Goal: Find specific page/section: Locate a particular part of the current website

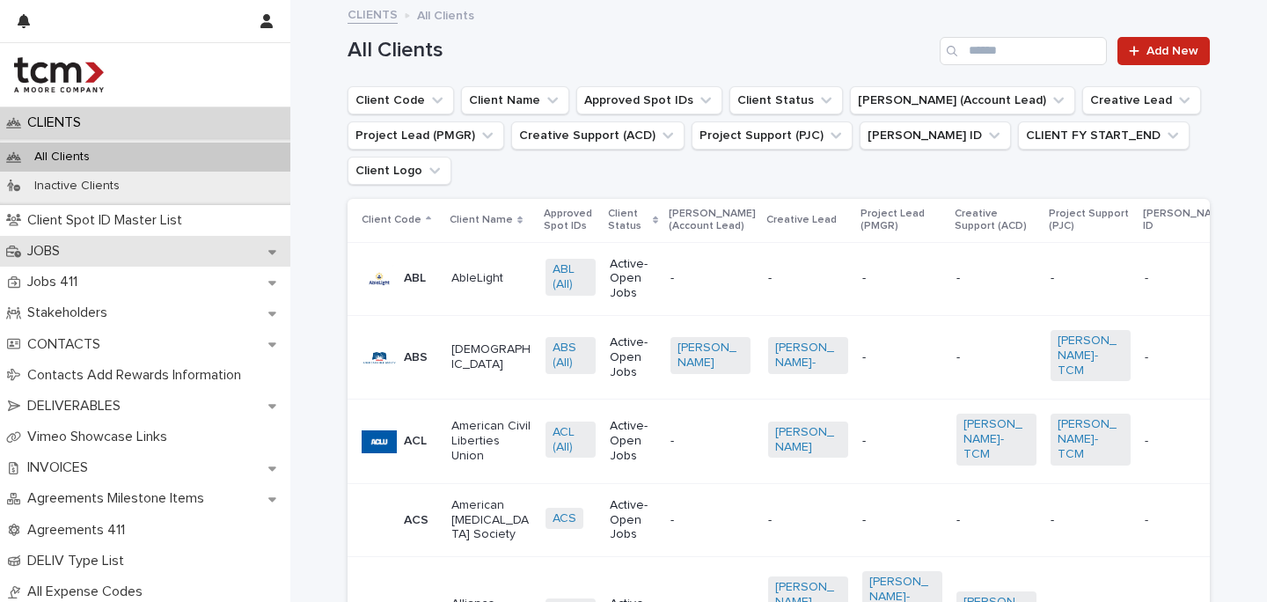
click at [99, 251] on div "JOBS" at bounding box center [145, 251] width 290 height 31
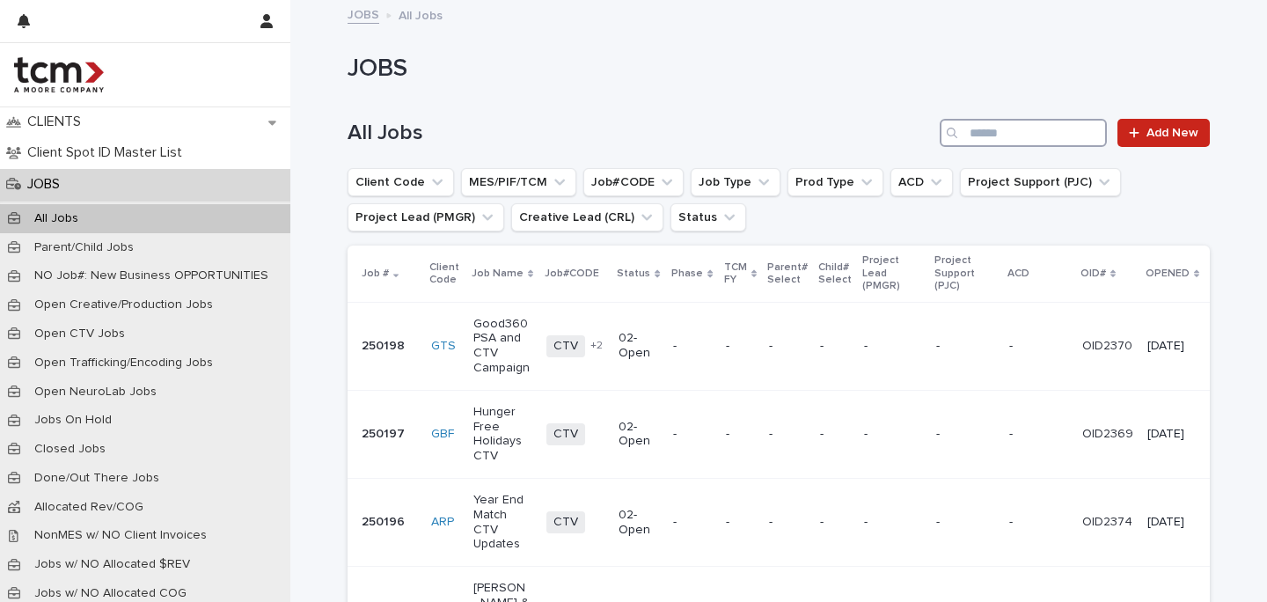
click at [988, 122] on input "Search" at bounding box center [1023, 133] width 167 height 28
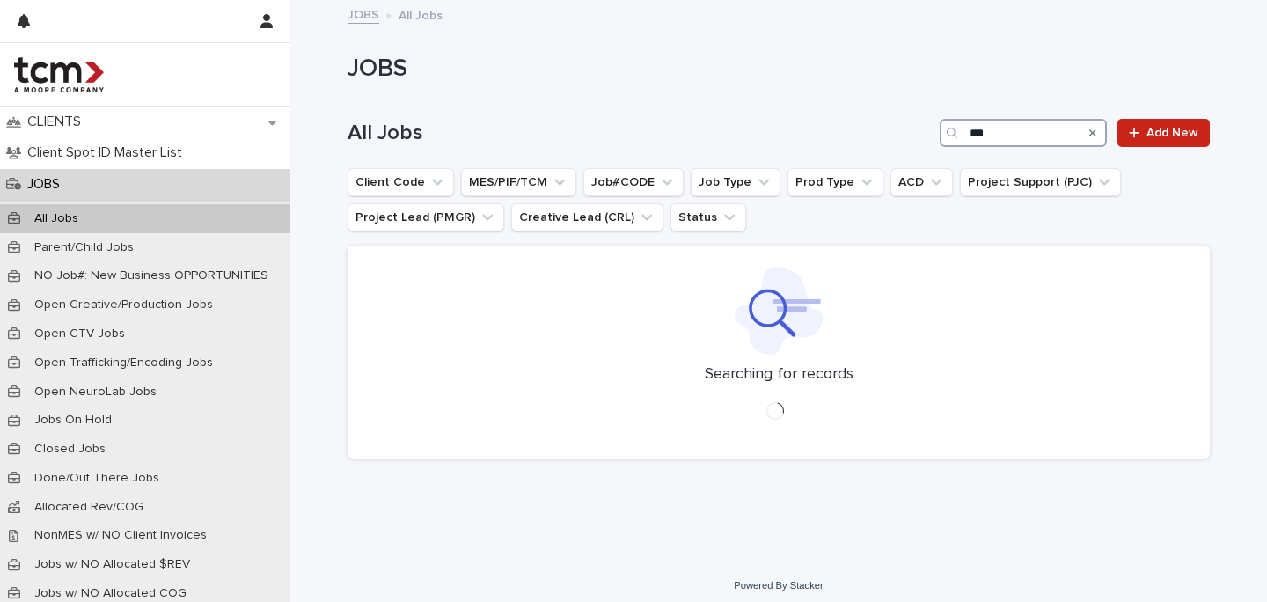
type input "***"
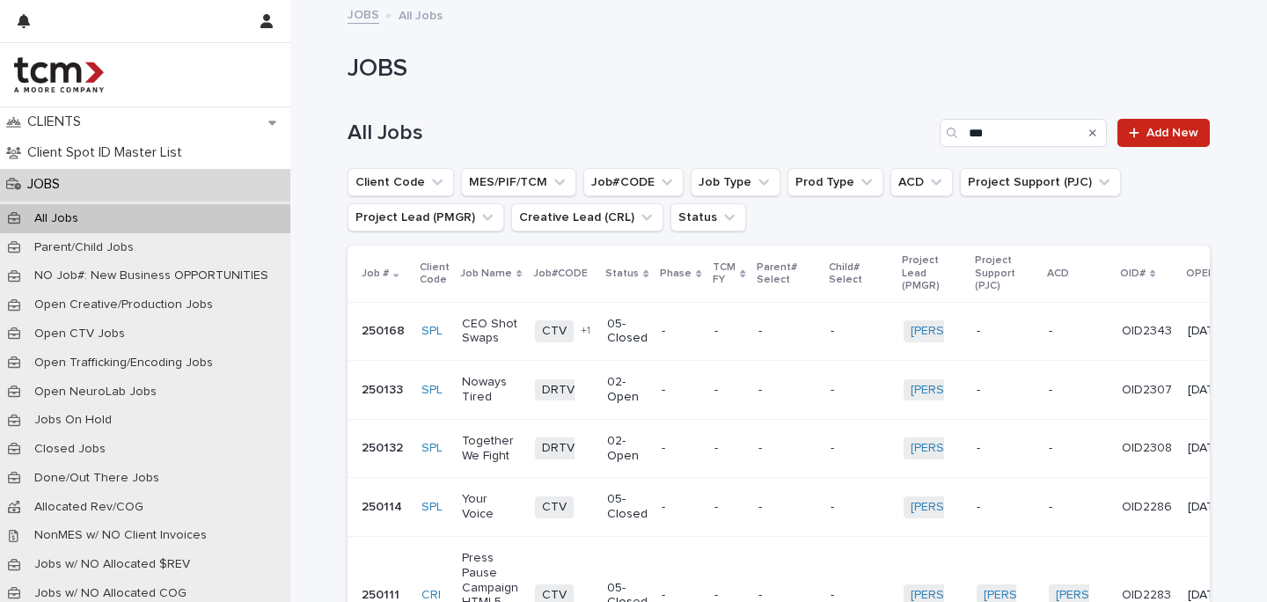
click at [590, 352] on td "CTV DRTV + 1" at bounding box center [564, 331] width 73 height 59
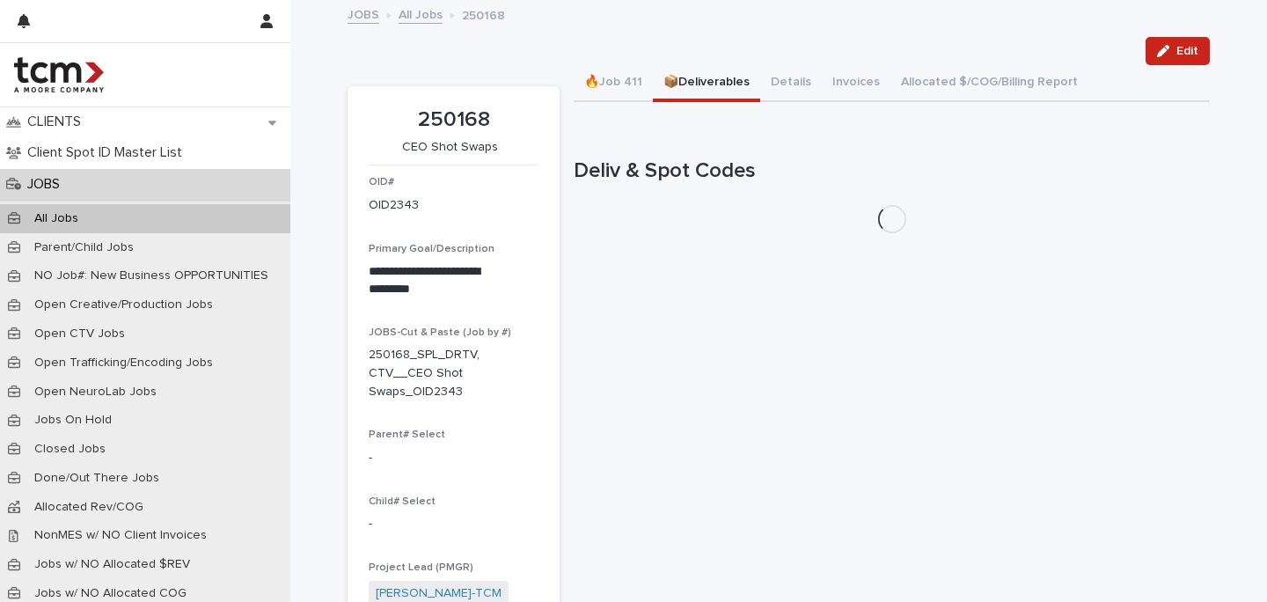
click at [687, 83] on button "📦Deliverables" at bounding box center [706, 83] width 107 height 37
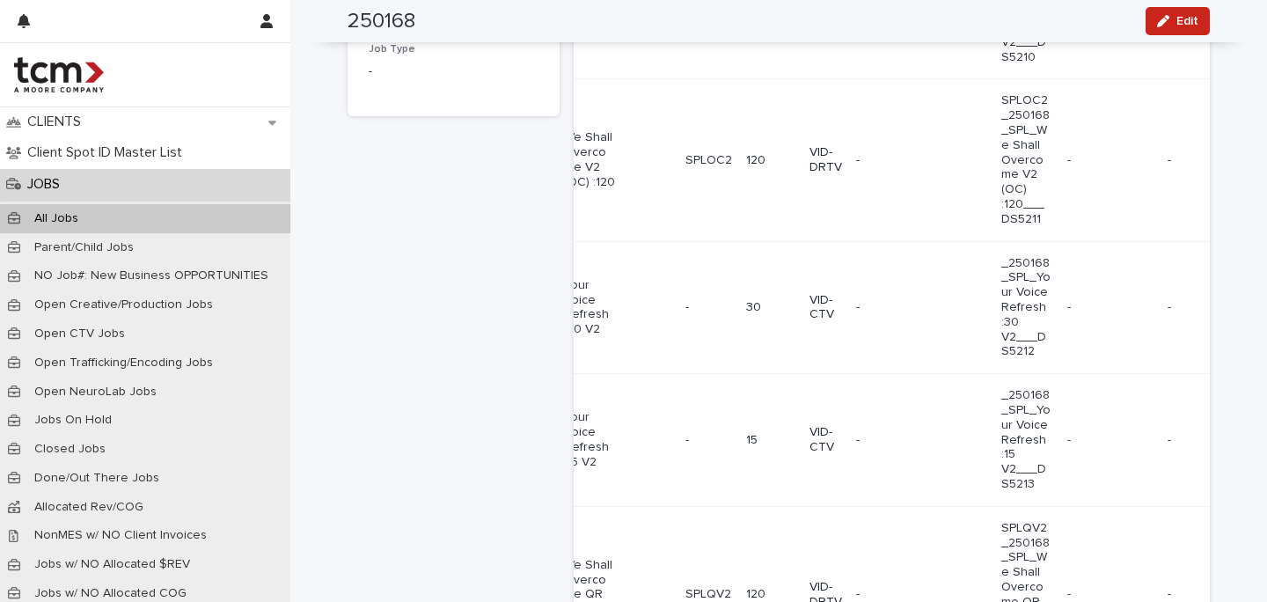
scroll to position [0, 202]
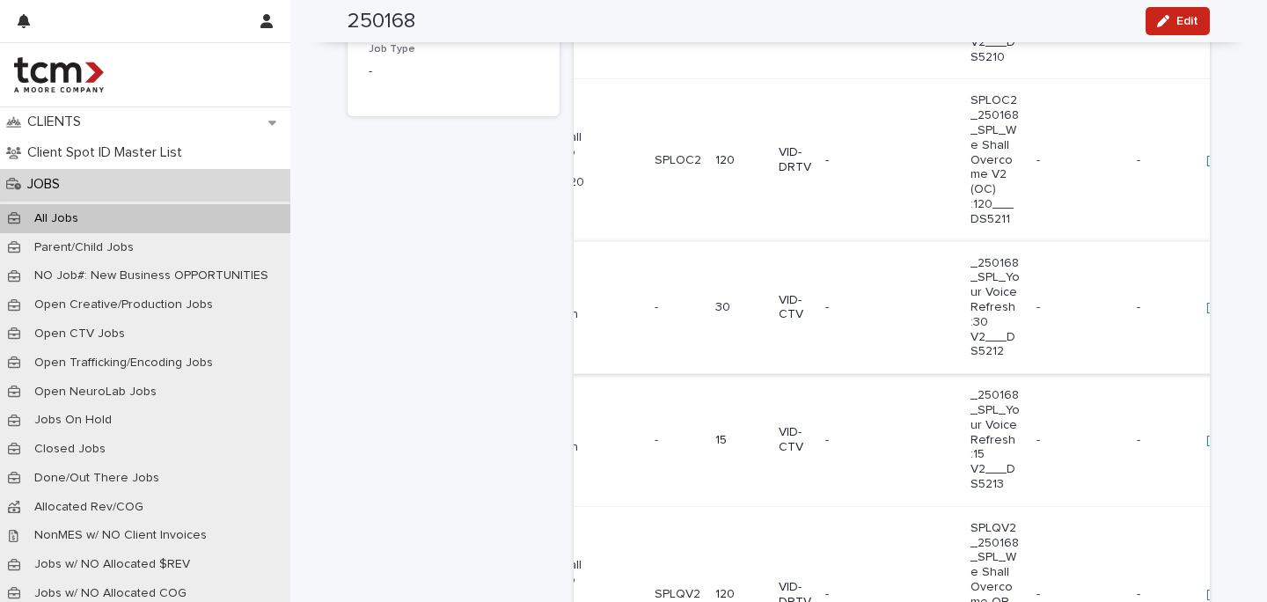
click at [1207, 313] on link "https://vimeo.com/showcase/11512919/video/1110024105" at bounding box center [1269, 307] width 124 height 12
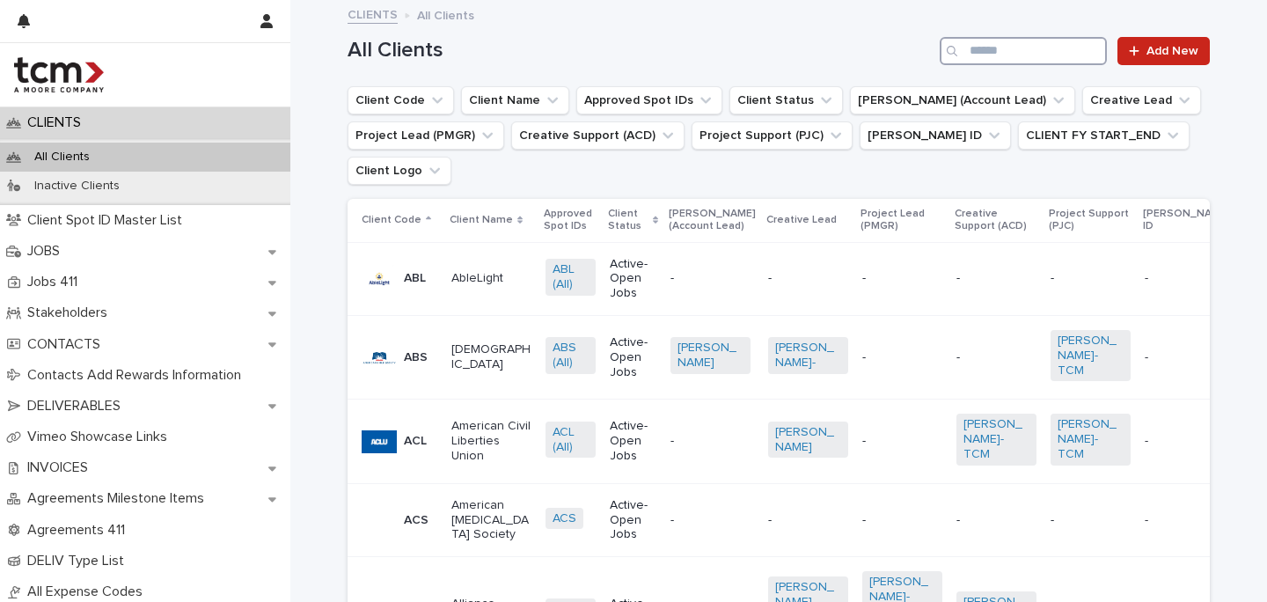
click at [1003, 48] on input "Search" at bounding box center [1023, 51] width 167 height 28
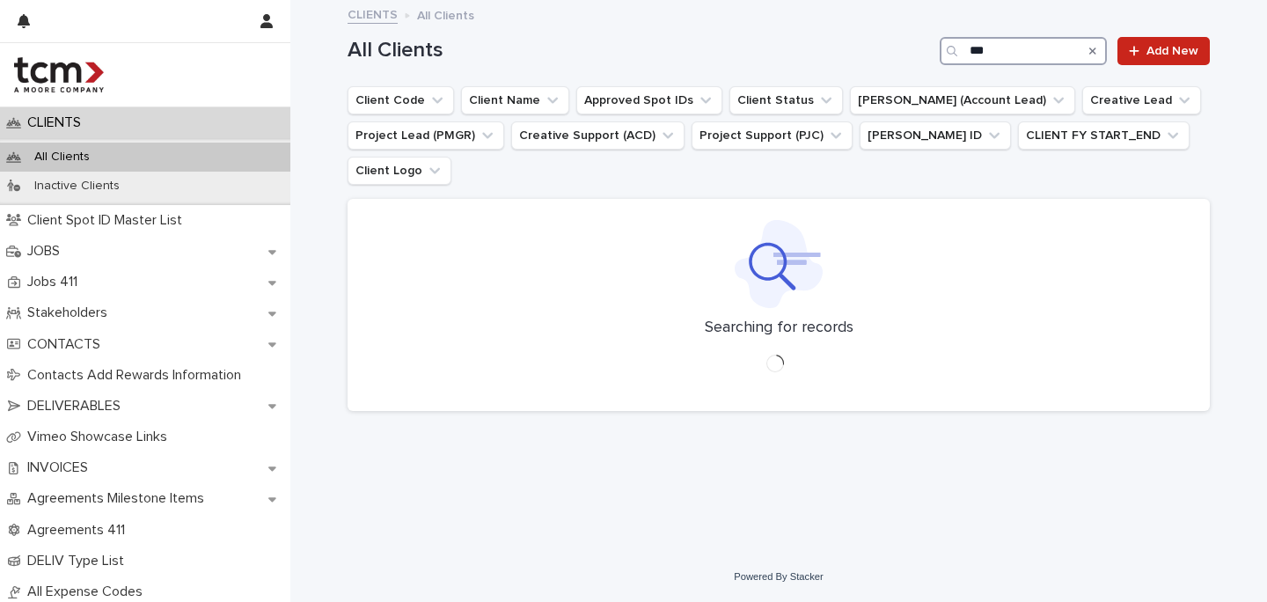
type input "***"
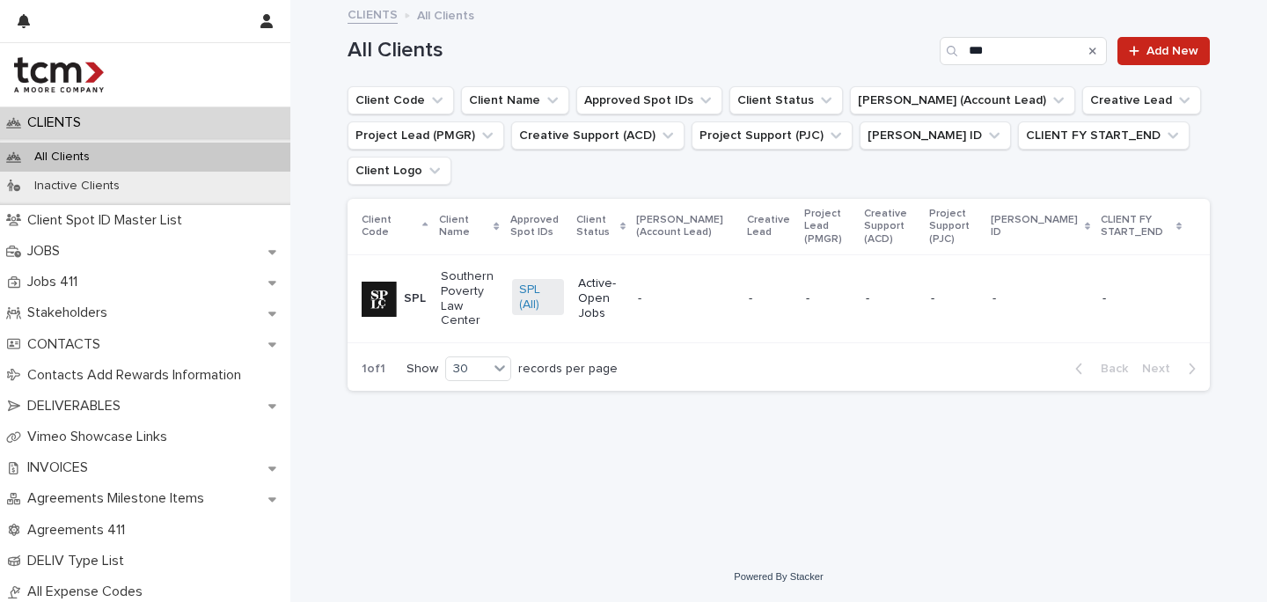
click at [455, 280] on p "Southern Poverty Law Center" at bounding box center [469, 298] width 57 height 59
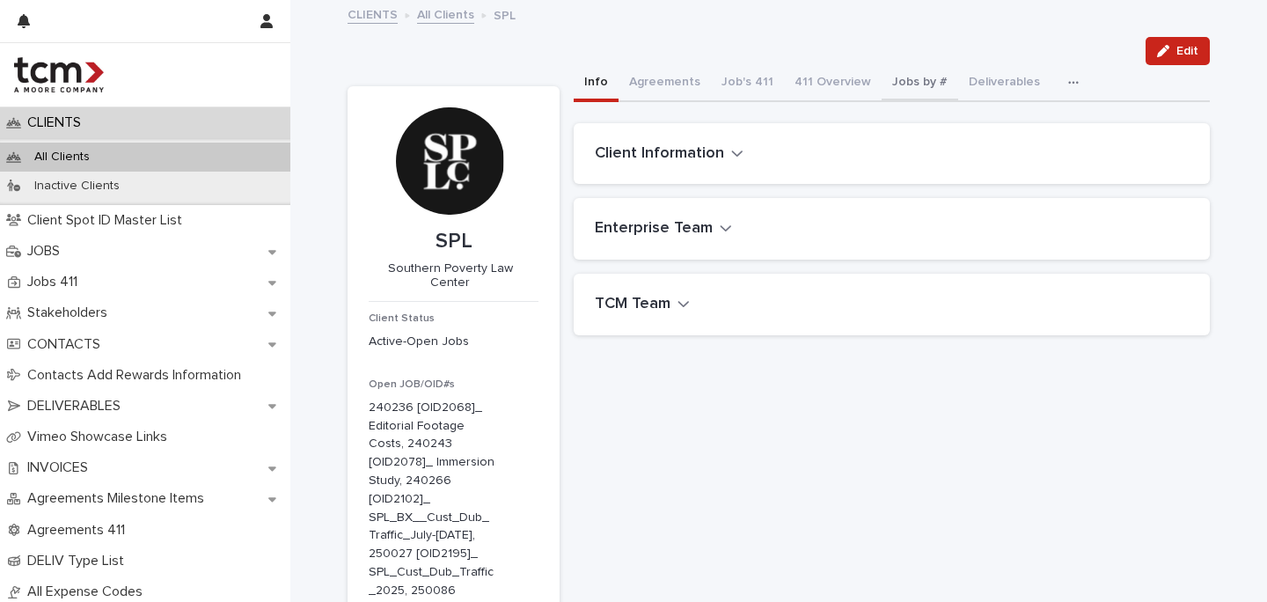
click at [904, 84] on button "Jobs by #" at bounding box center [920, 83] width 77 height 37
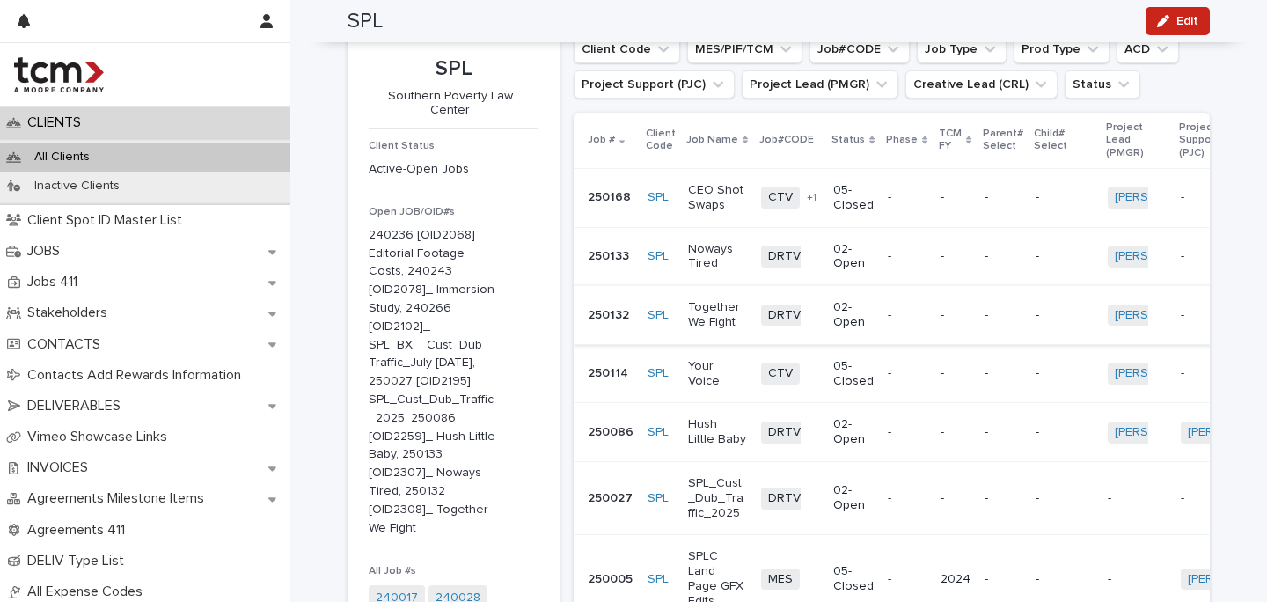
scroll to position [175, 0]
click at [712, 378] on p "Your Voice" at bounding box center [717, 371] width 59 height 30
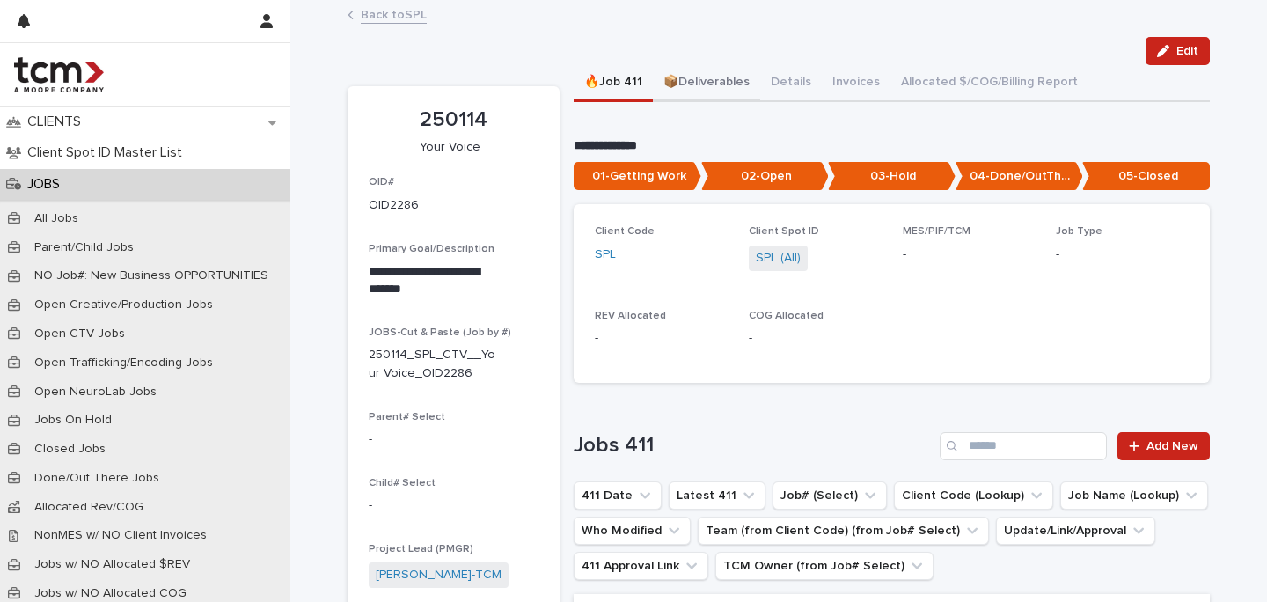
click at [706, 83] on button "📦Deliverables" at bounding box center [706, 83] width 107 height 37
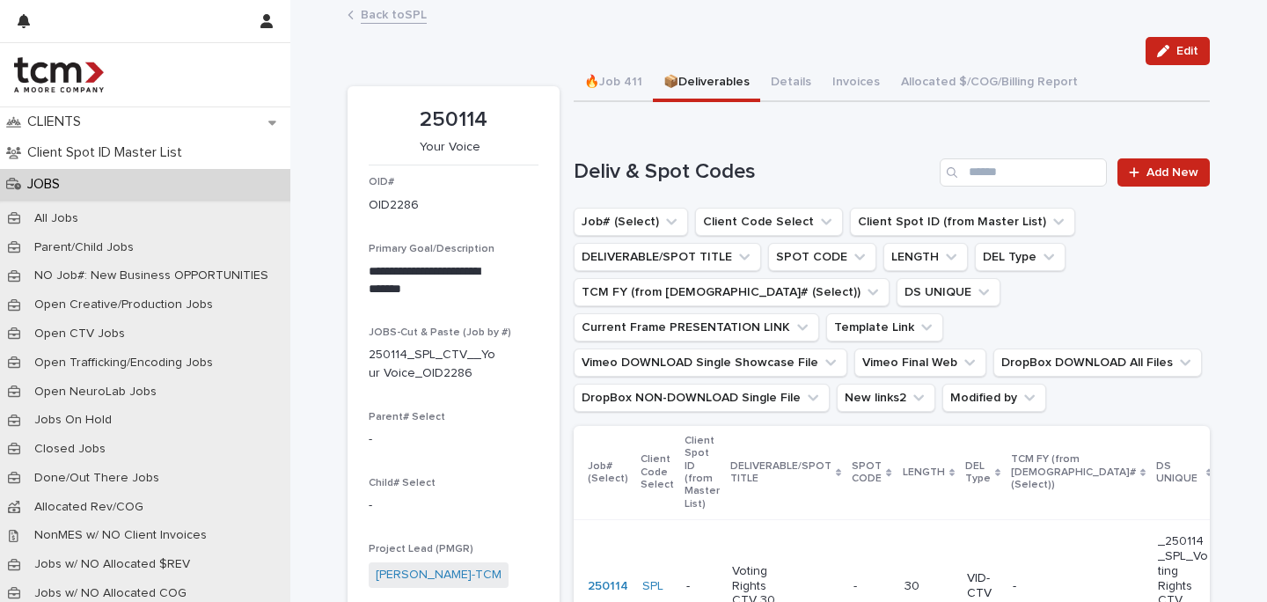
click at [397, 22] on link "Back to SPL" at bounding box center [394, 14] width 66 height 20
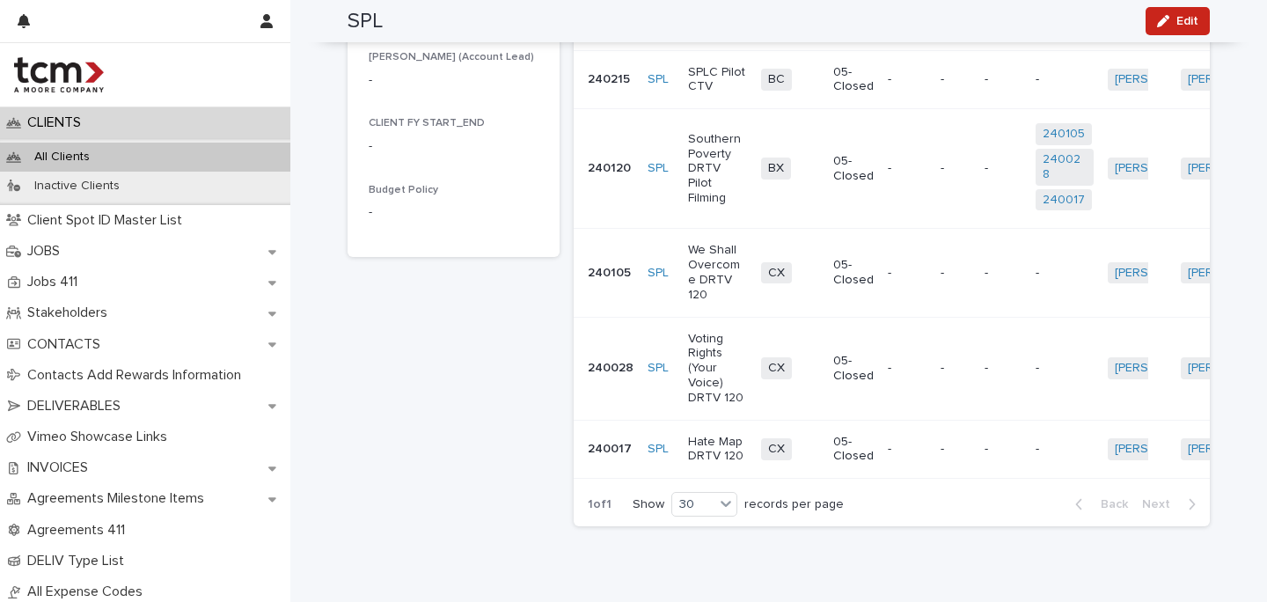
click at [716, 354] on p "Voting Rights (Your Voice) DRTV 120" at bounding box center [717, 369] width 59 height 74
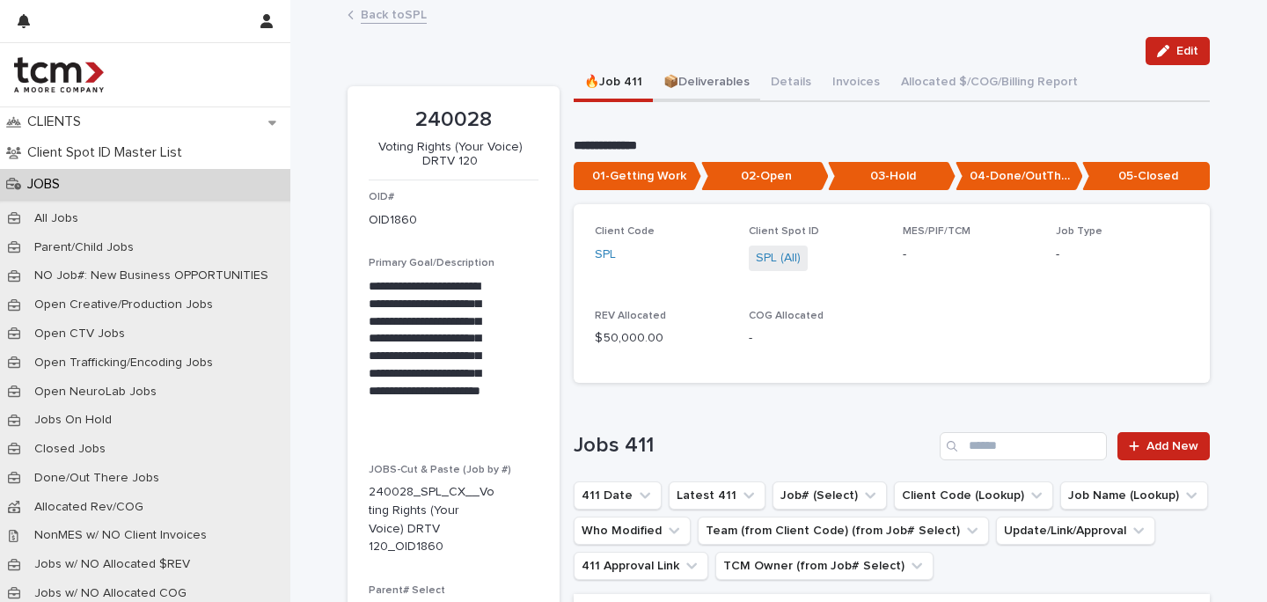
click at [694, 83] on button "📦Deliverables" at bounding box center [706, 83] width 107 height 37
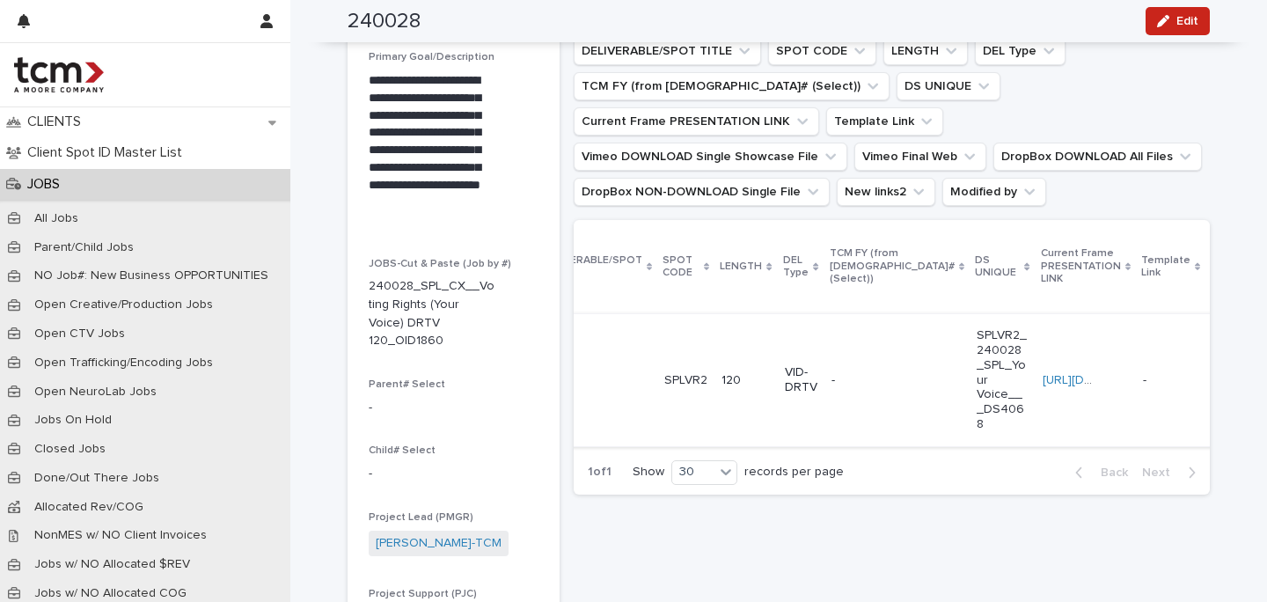
scroll to position [0, 202]
click at [1205, 374] on link "https://vimeo.com/showcase/11124383/video/1006379005" at bounding box center [1267, 380] width 124 height 12
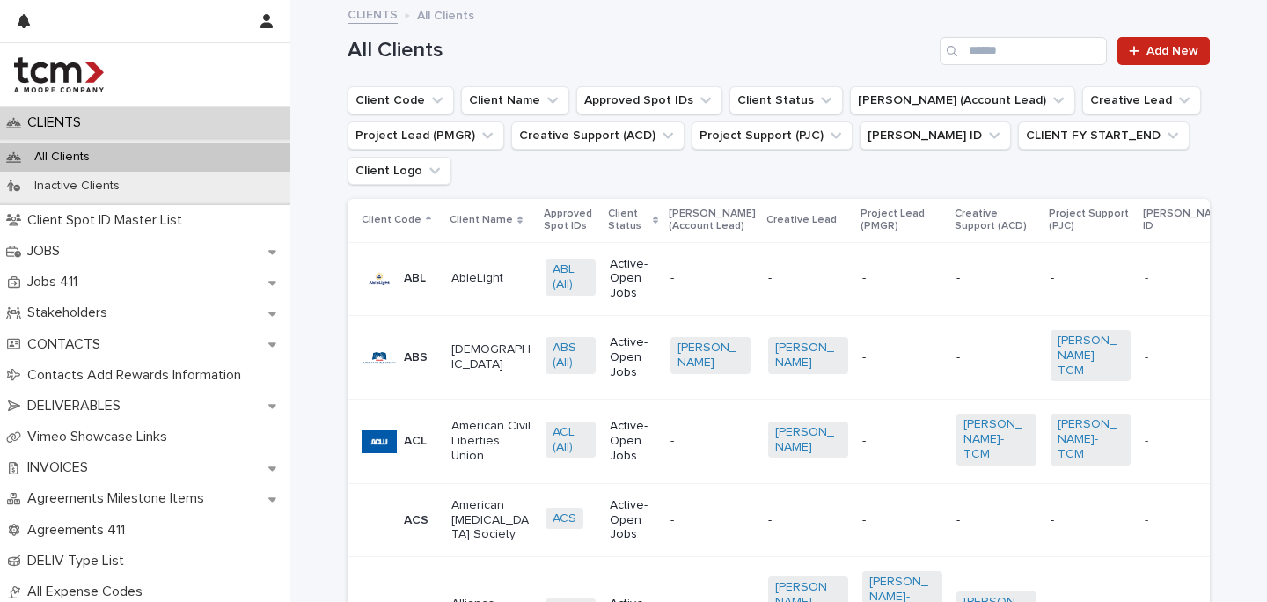
click at [492, 463] on p "American Civil Liberties Union" at bounding box center [492, 441] width 80 height 44
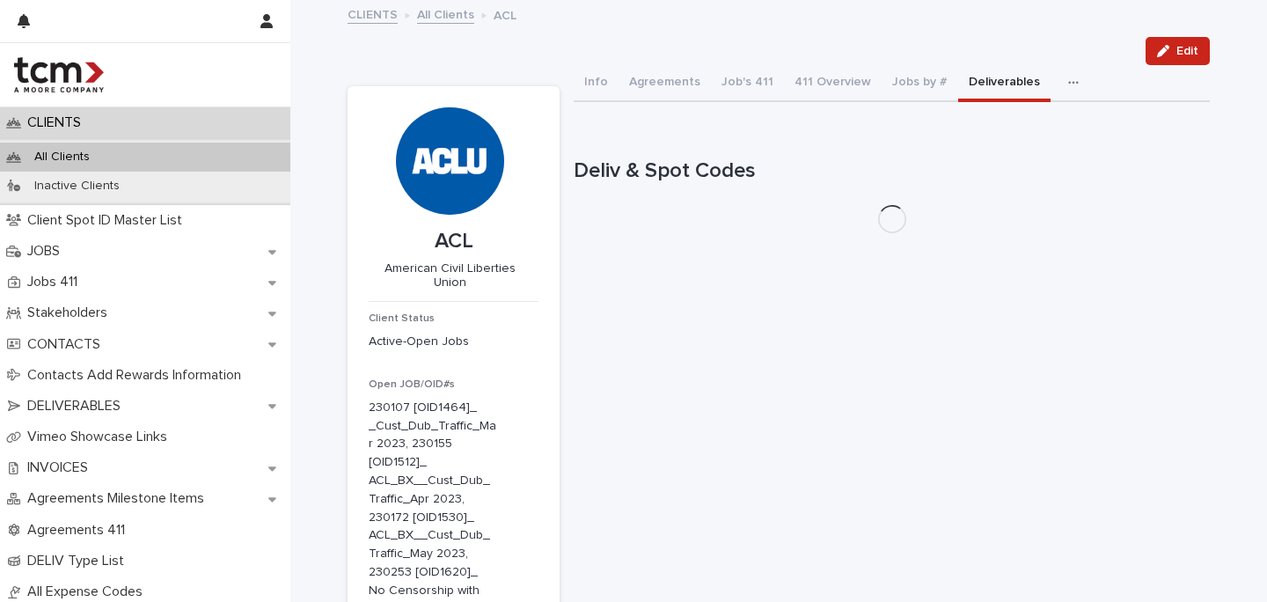
click at [1010, 89] on button "Deliverables" at bounding box center [1004, 83] width 92 height 37
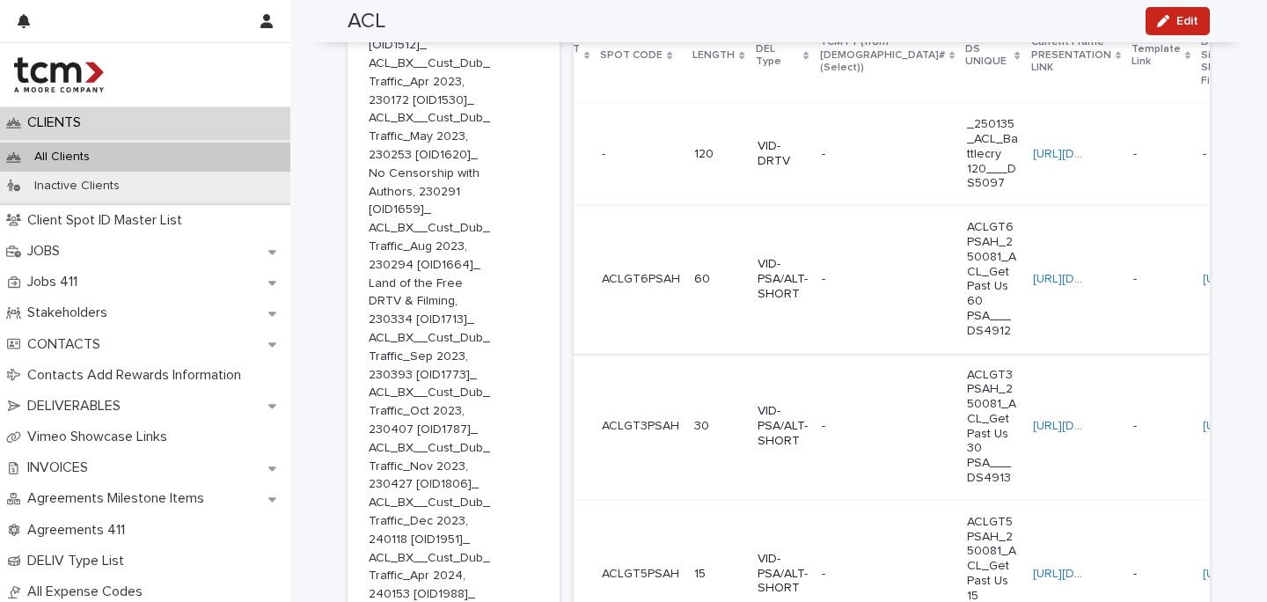
scroll to position [0, 260]
click at [1201, 285] on link "https://vimeo.com/showcase/11512952/video/1089142625" at bounding box center [1263, 279] width 124 height 12
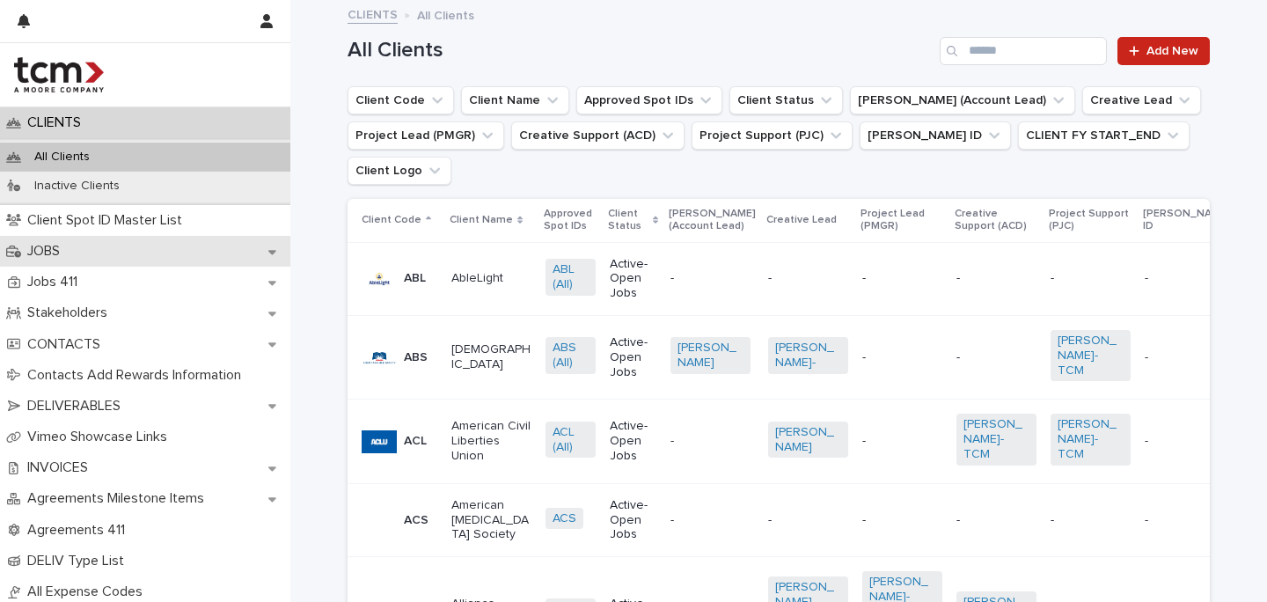
click at [65, 253] on p "JOBS" at bounding box center [47, 251] width 54 height 17
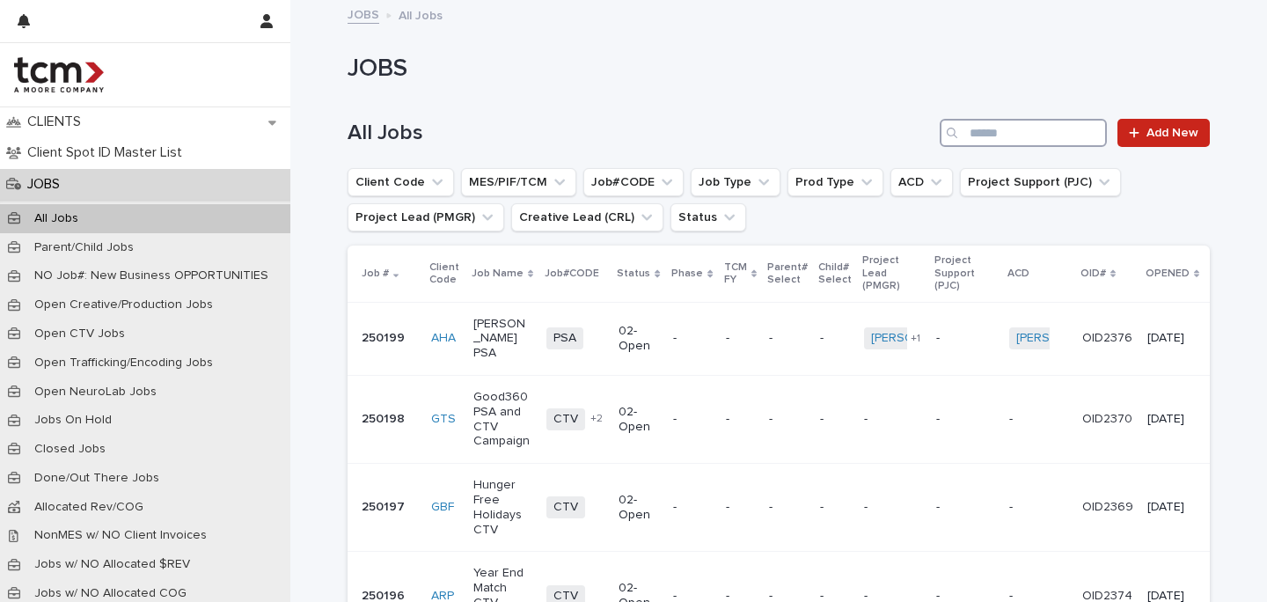
click at [989, 125] on input "Search" at bounding box center [1023, 133] width 167 height 28
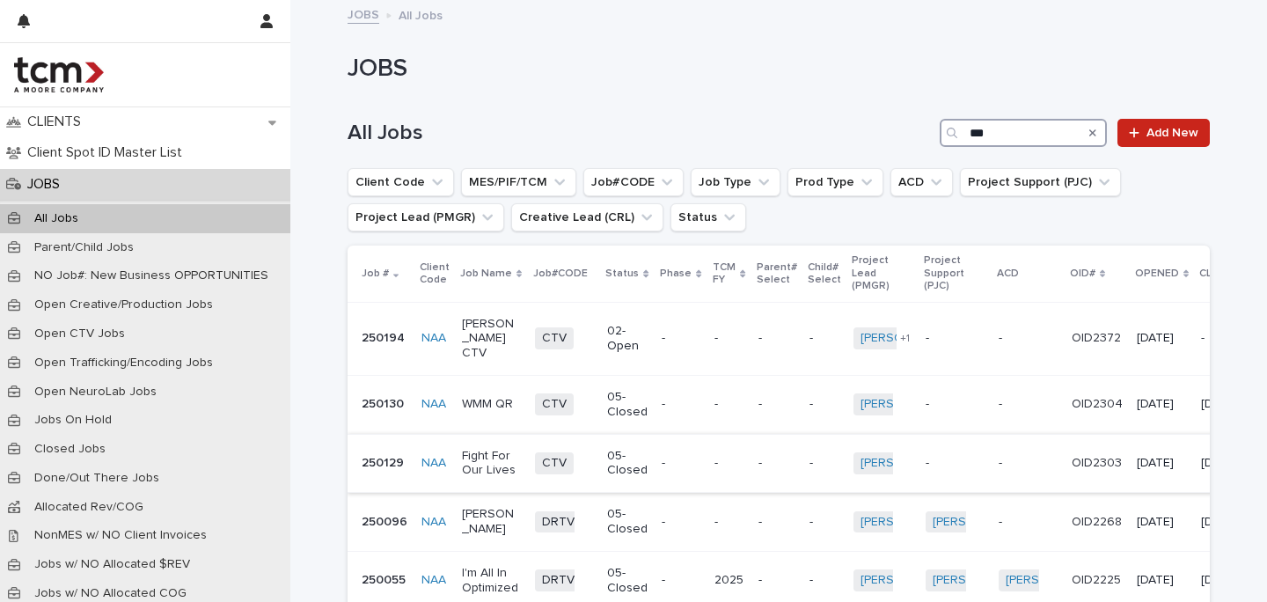
type input "***"
click at [495, 455] on p "Fight For Our Lives" at bounding box center [491, 464] width 59 height 30
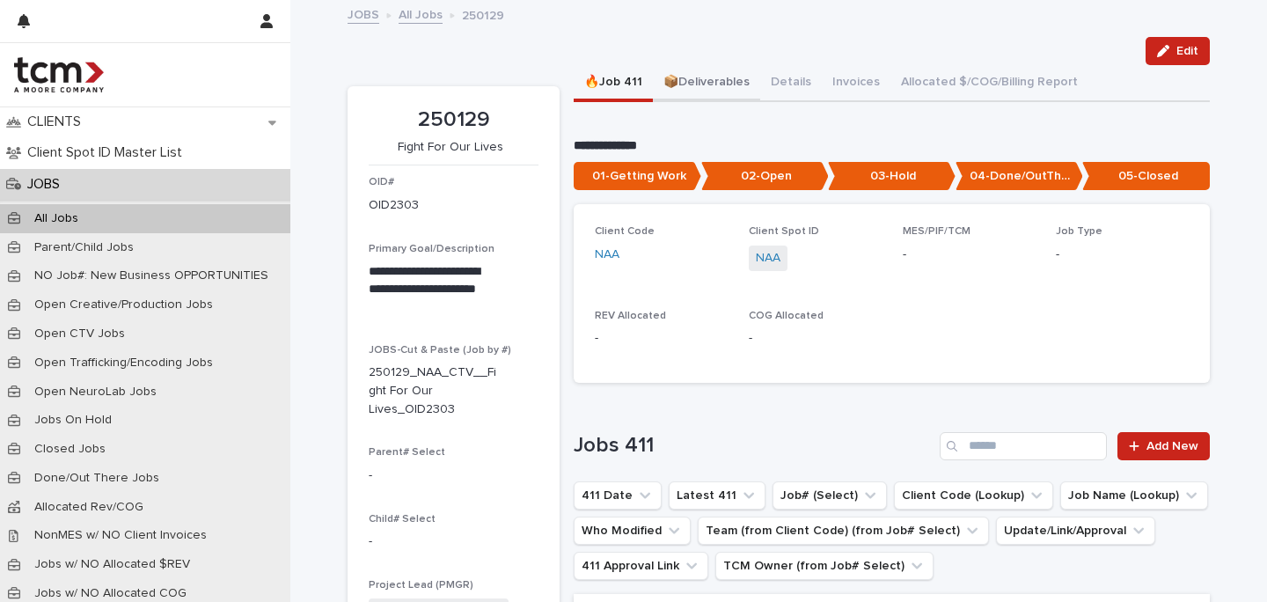
click at [703, 82] on button "📦Deliverables" at bounding box center [706, 83] width 107 height 37
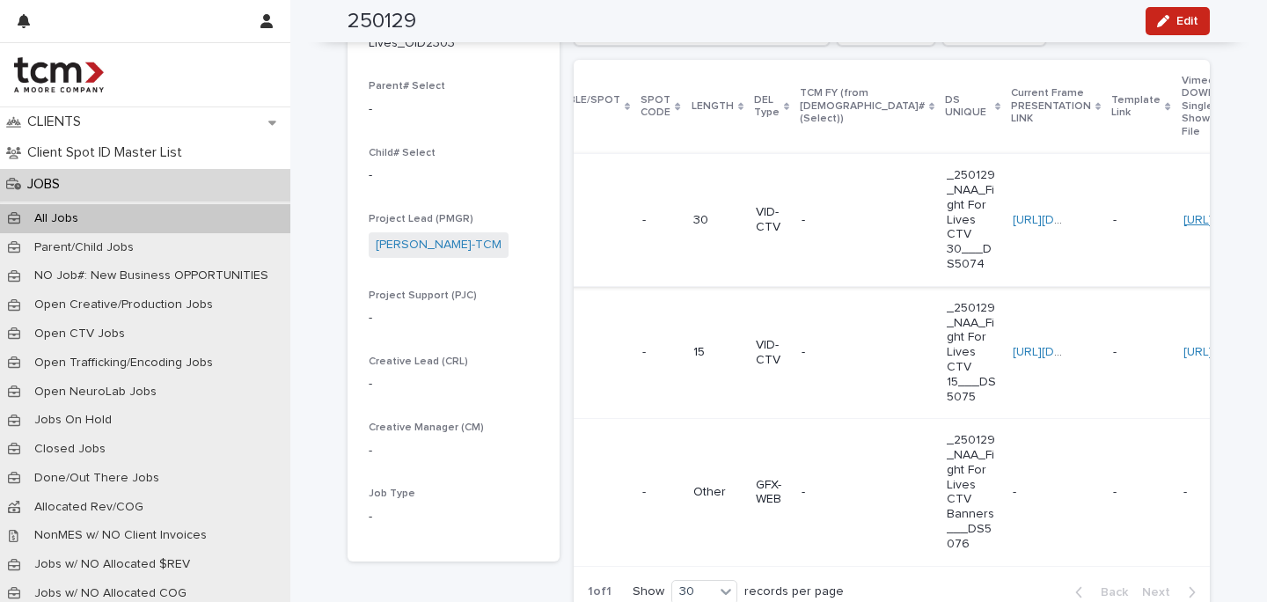
scroll to position [0, 225]
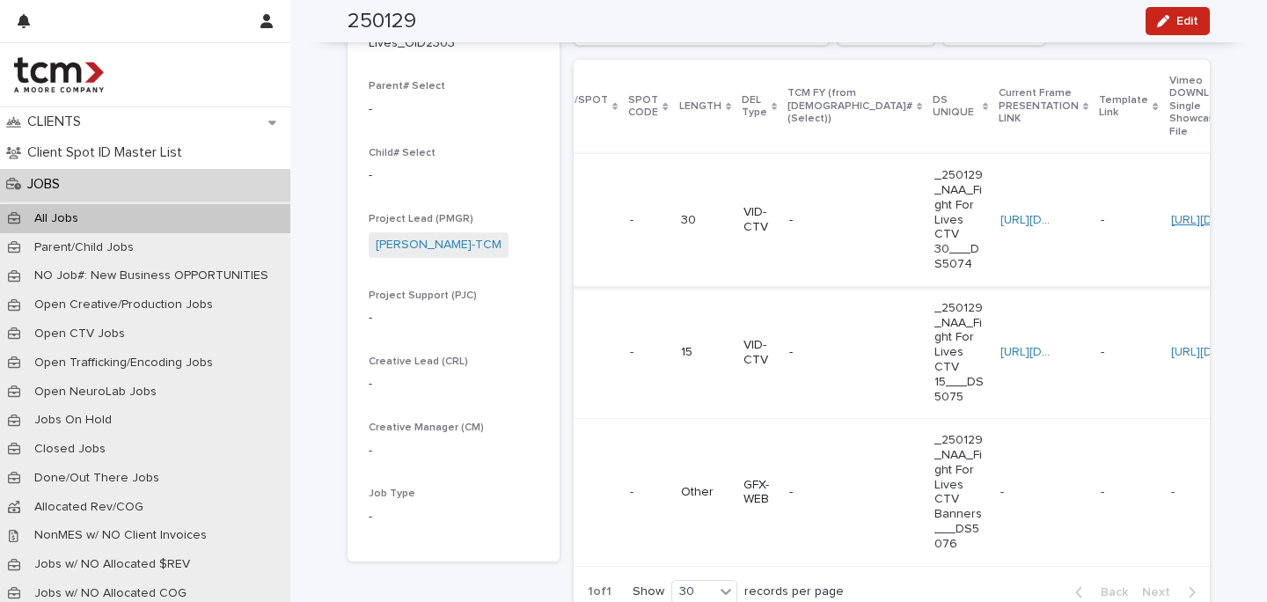
click at [1171, 225] on link "[URL][DOMAIN_NAME]" at bounding box center [1233, 220] width 124 height 12
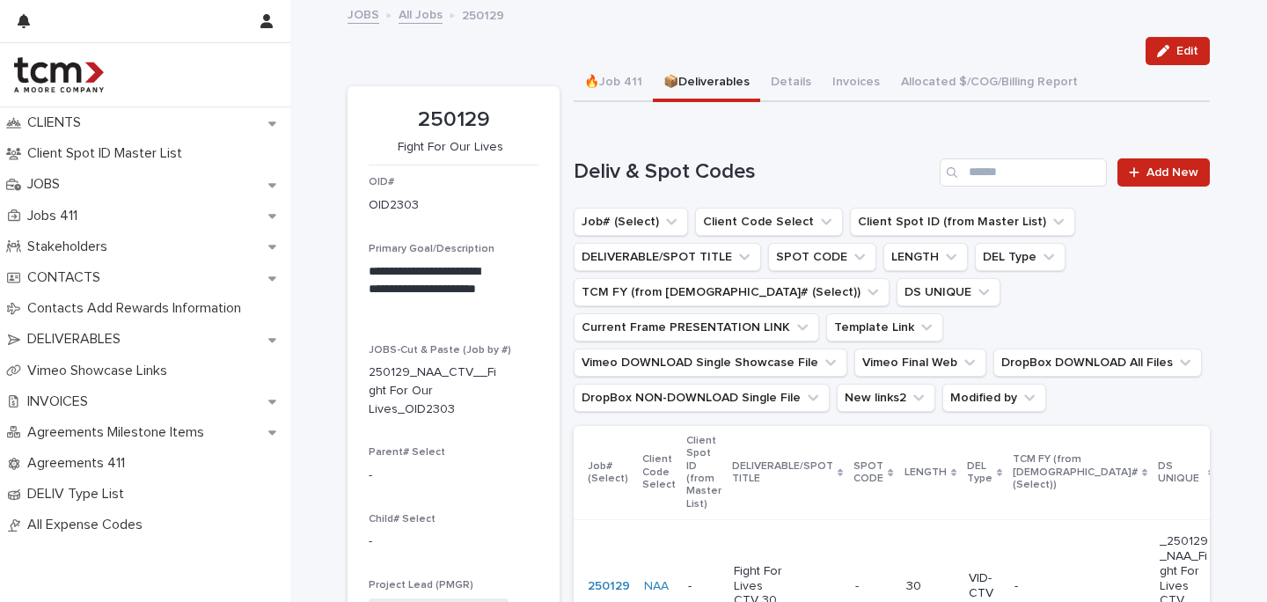
click at [420, 22] on link "All Jobs" at bounding box center [421, 14] width 44 height 20
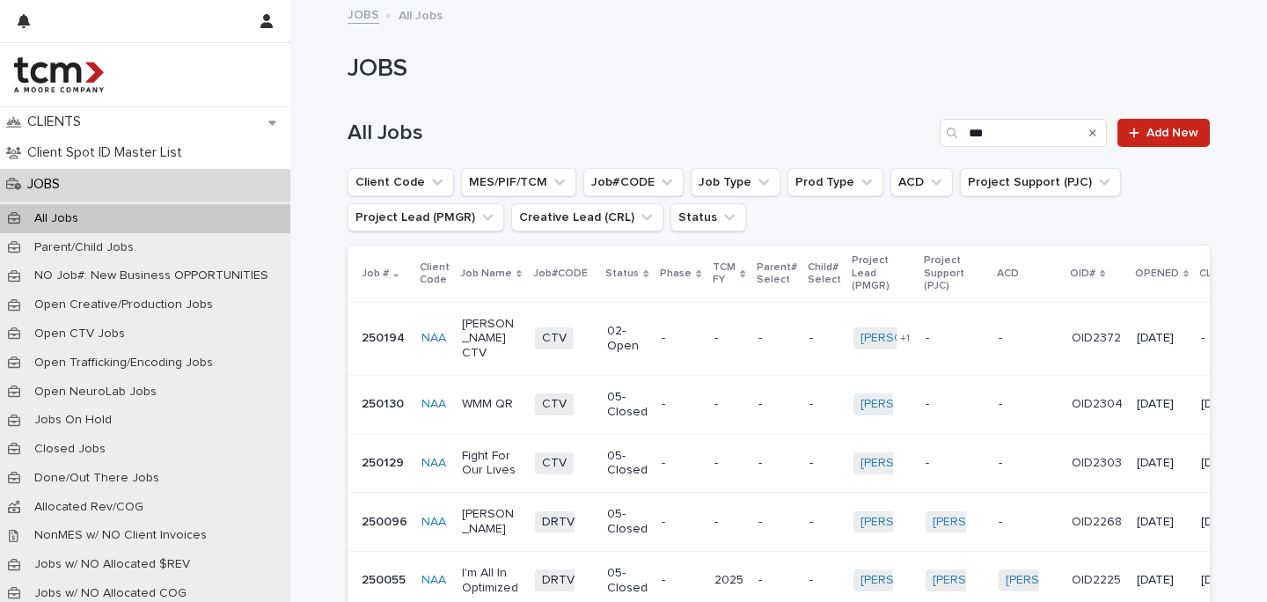
click at [475, 340] on p "[PERSON_NAME] CTV" at bounding box center [491, 339] width 59 height 44
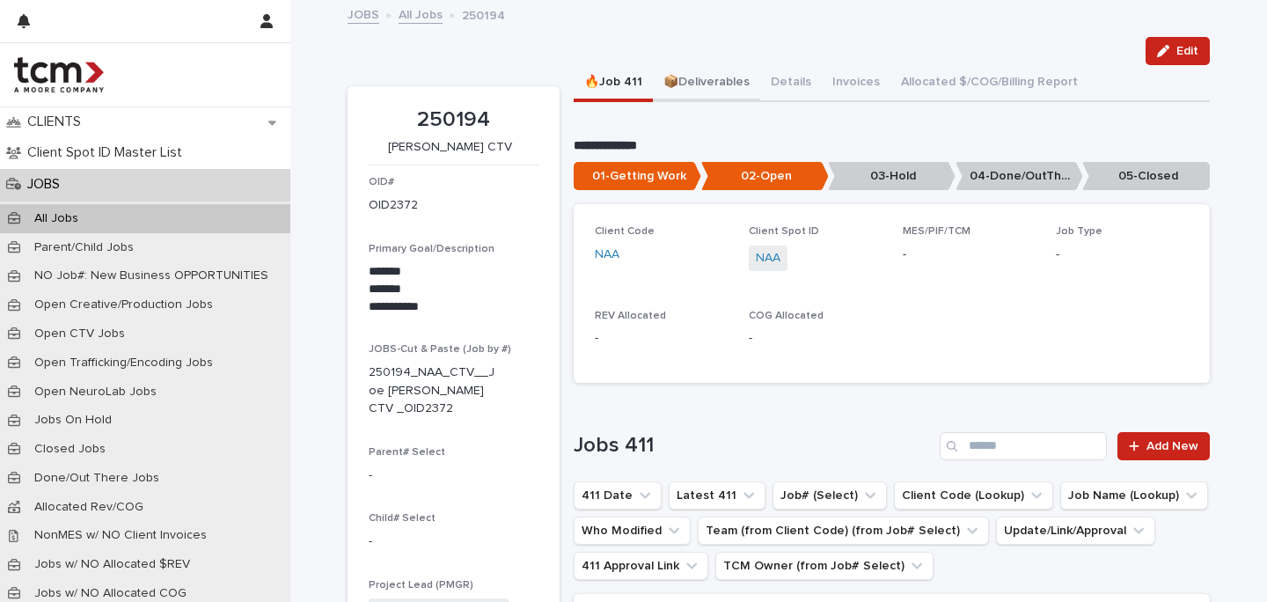
click at [693, 78] on button "📦Deliverables" at bounding box center [706, 83] width 107 height 37
